Goal: Information Seeking & Learning: Learn about a topic

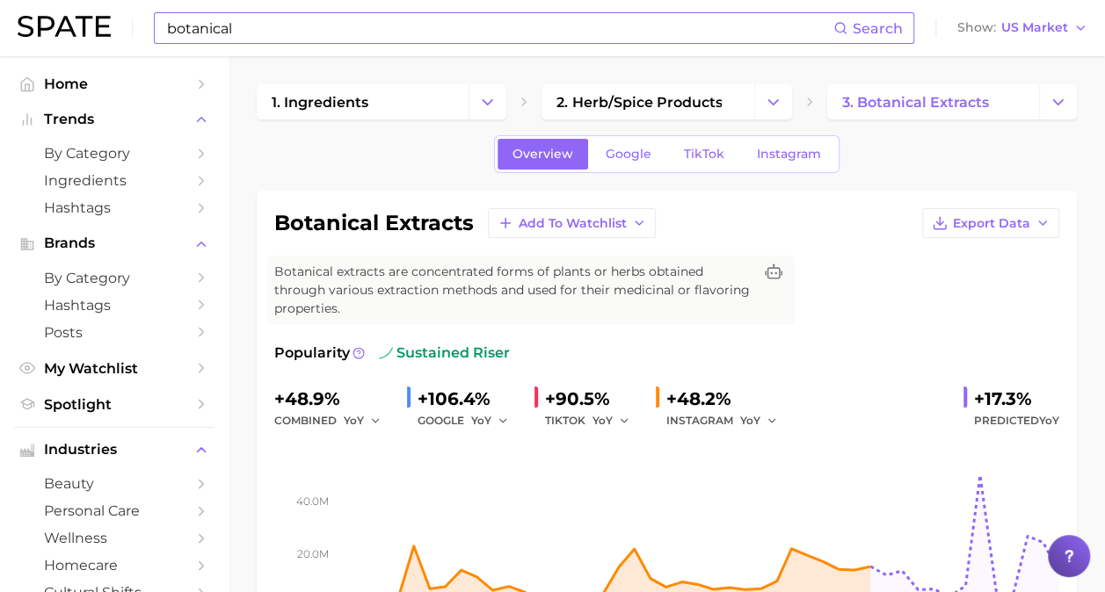
click at [394, 40] on input "botanical" at bounding box center [499, 28] width 668 height 30
type input "b"
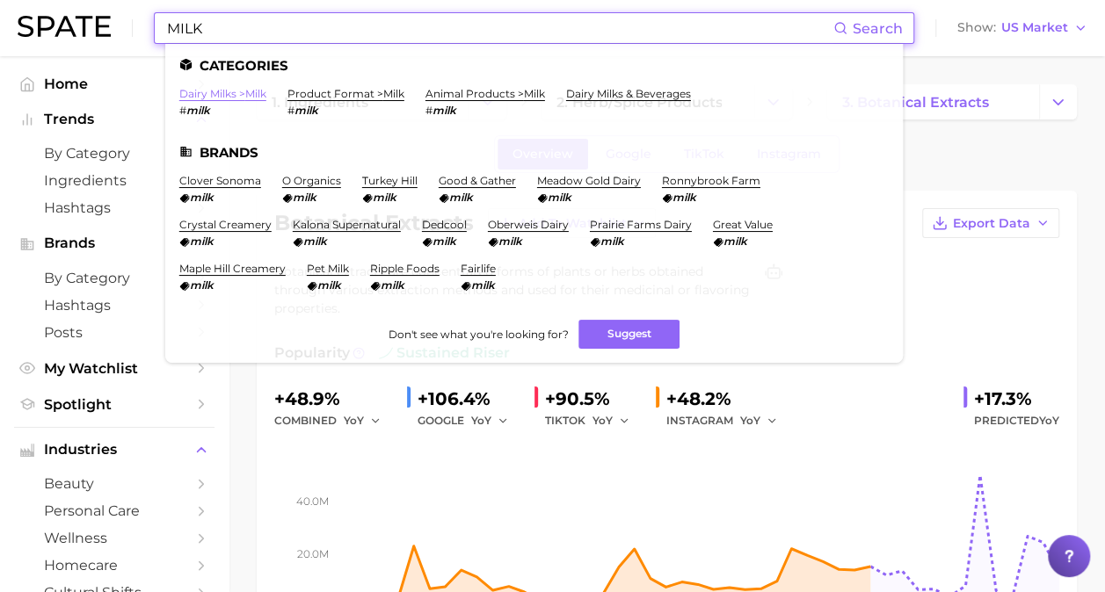
click at [247, 91] on link "dairy milks > milk" at bounding box center [222, 93] width 87 height 13
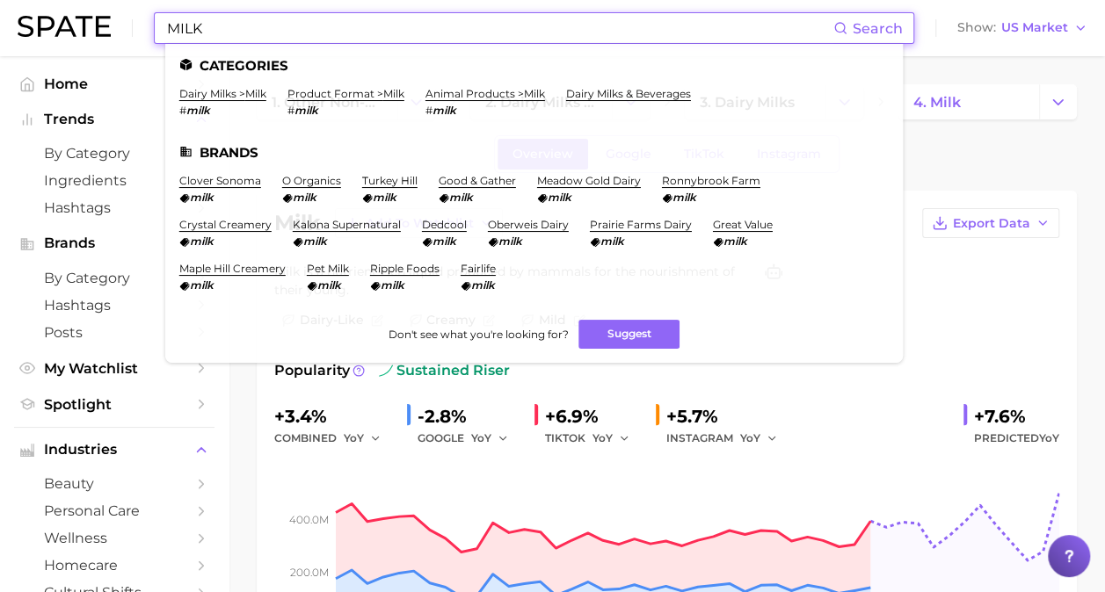
click at [346, 42] on input "MILK" at bounding box center [499, 28] width 668 height 30
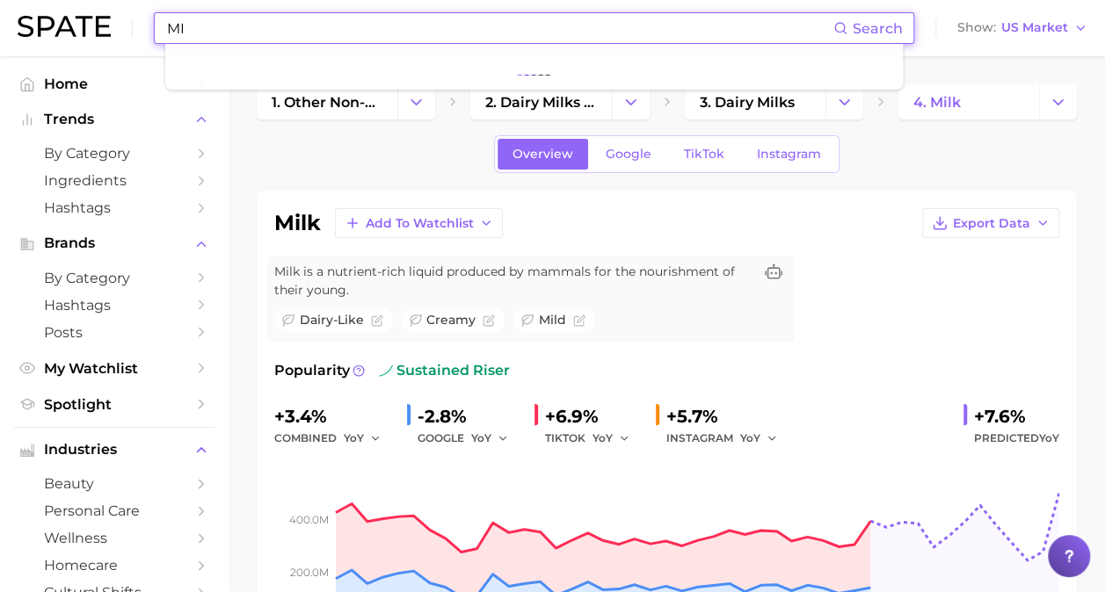
type input "M"
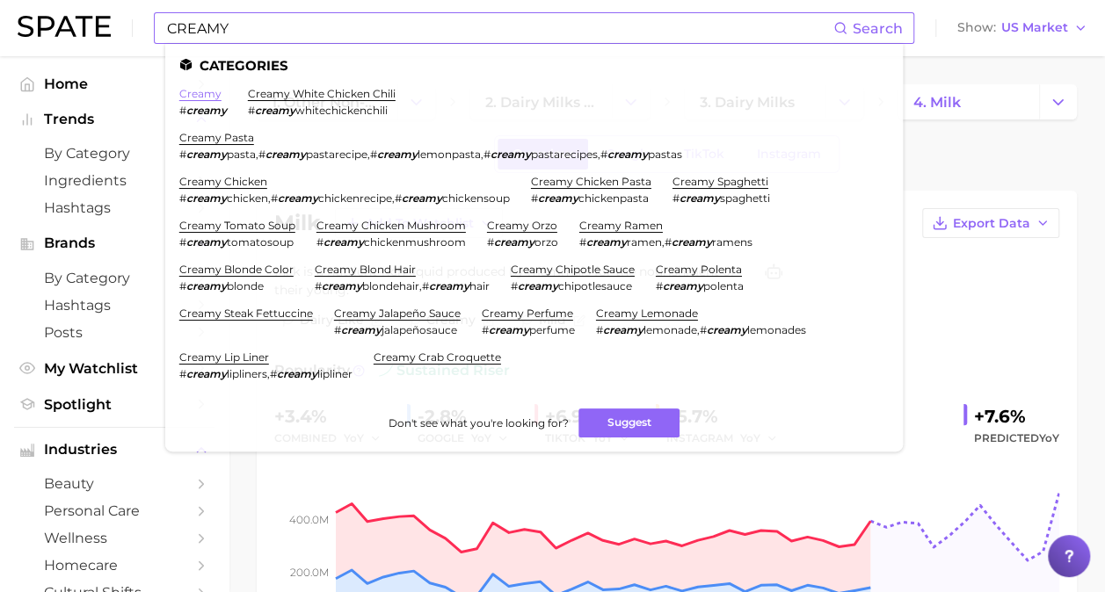
click at [205, 98] on link "creamy" at bounding box center [200, 93] width 42 height 13
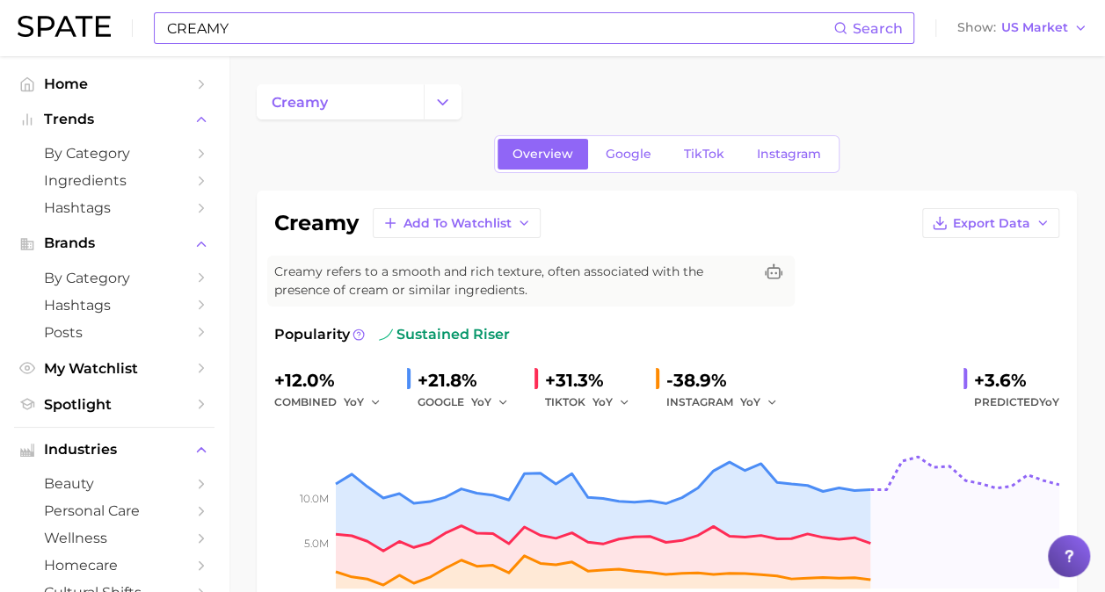
click at [330, 25] on input "CREAMY" at bounding box center [499, 28] width 668 height 30
type input "C"
type input "SOFTNESS"
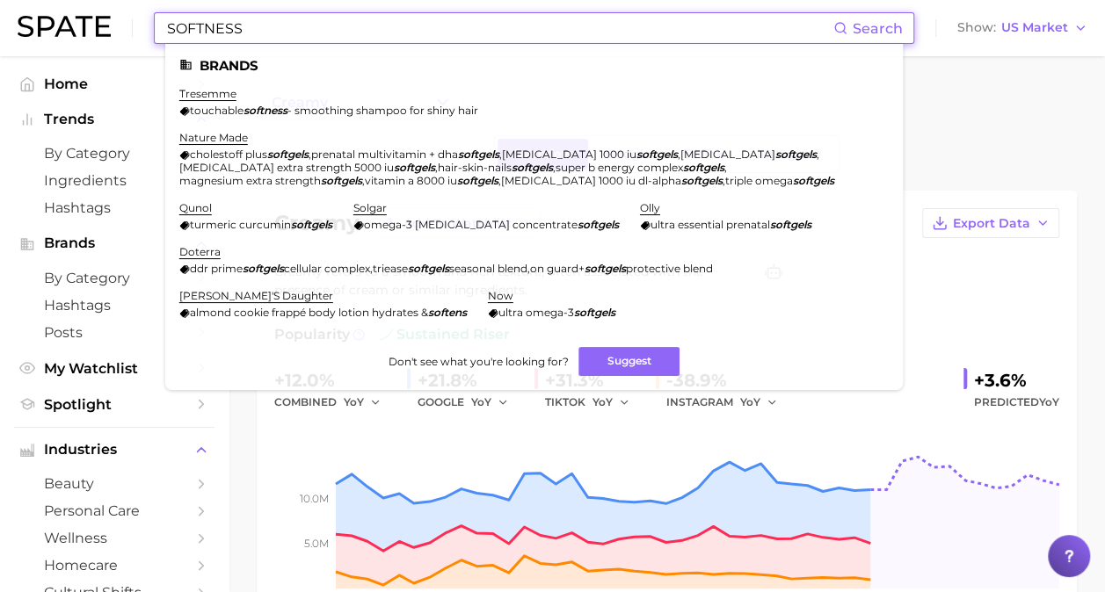
drag, startPoint x: 297, startPoint y: 25, endPoint x: 138, endPoint y: 3, distance: 160.6
click at [138, 3] on div "SOFTNESS Search Brands tresemme touchable softness - smoothing shampoo for shin…" at bounding box center [553, 28] width 1070 height 56
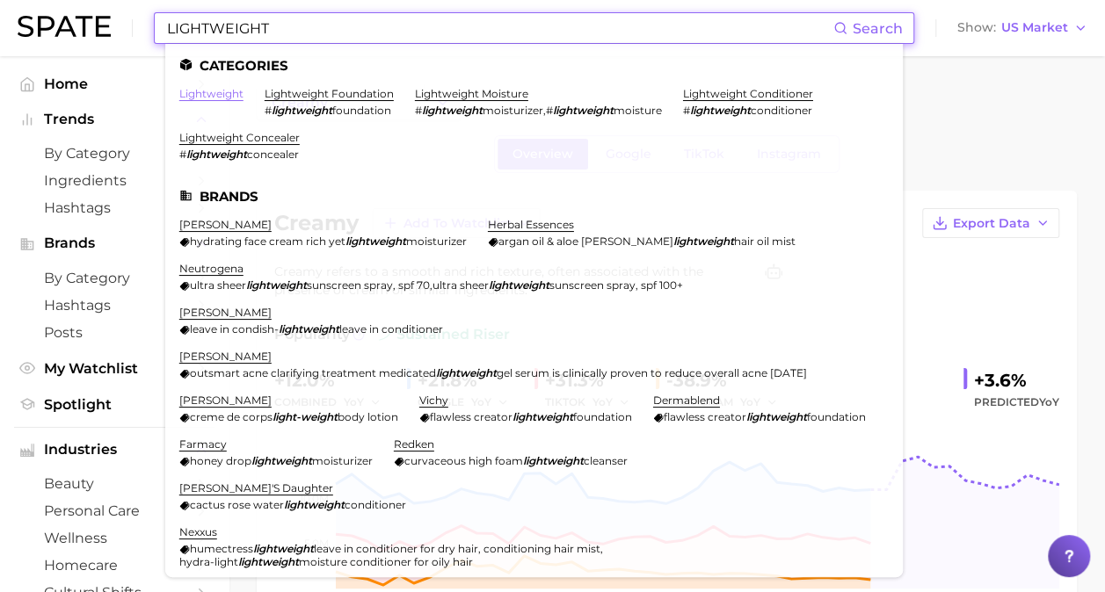
type input "LIGHTWEIGHT"
click at [236, 88] on link "lightweight" at bounding box center [211, 93] width 64 height 13
